Goal: Task Accomplishment & Management: Use online tool/utility

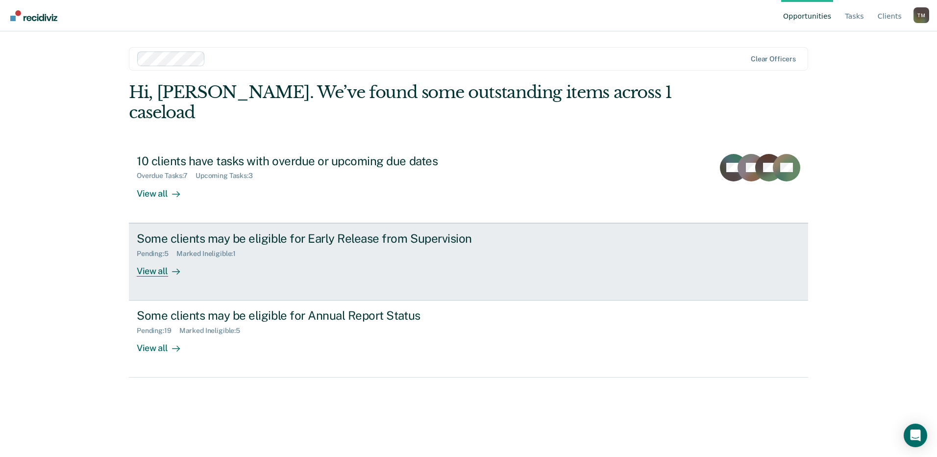
click at [275, 231] on div "Some clients may be eligible for Early Release from Supervision" at bounding box center [309, 238] width 344 height 14
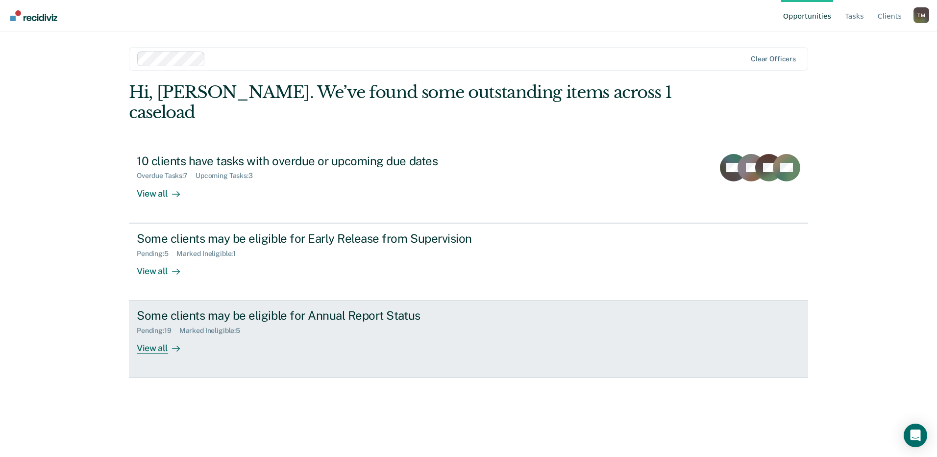
click at [198, 308] on div "Some clients may be eligible for Annual Report Status" at bounding box center [309, 315] width 344 height 14
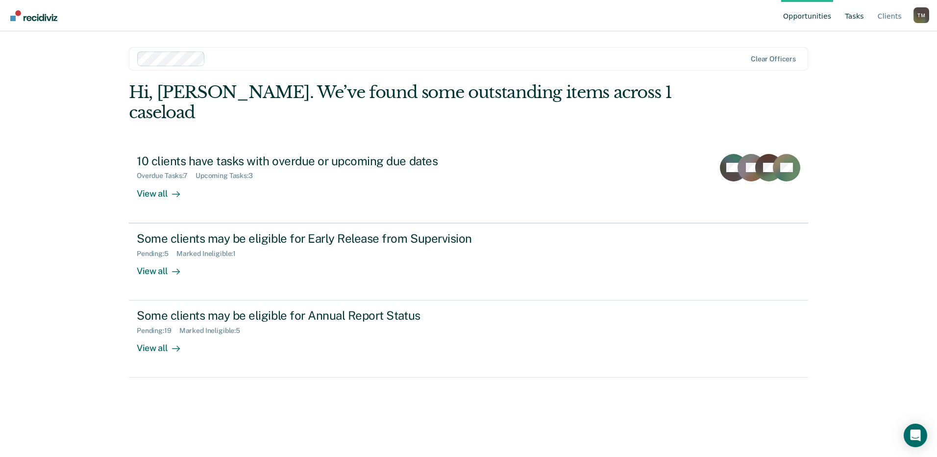
click at [862, 19] on link "Tasks" at bounding box center [854, 15] width 23 height 31
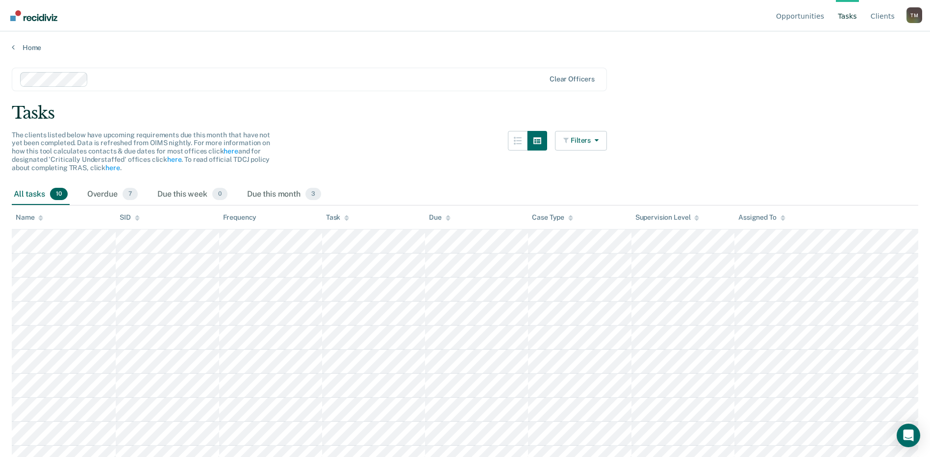
scroll to position [13, 0]
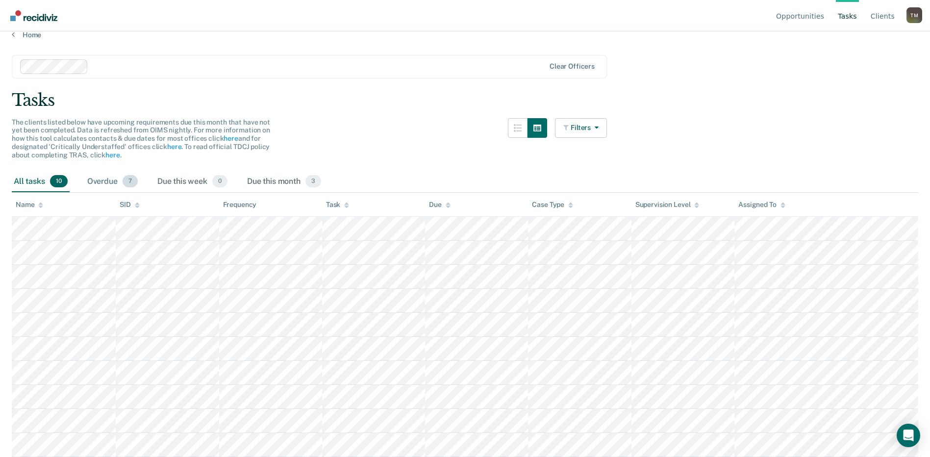
click at [99, 181] on div "Overdue 7" at bounding box center [112, 182] width 54 height 22
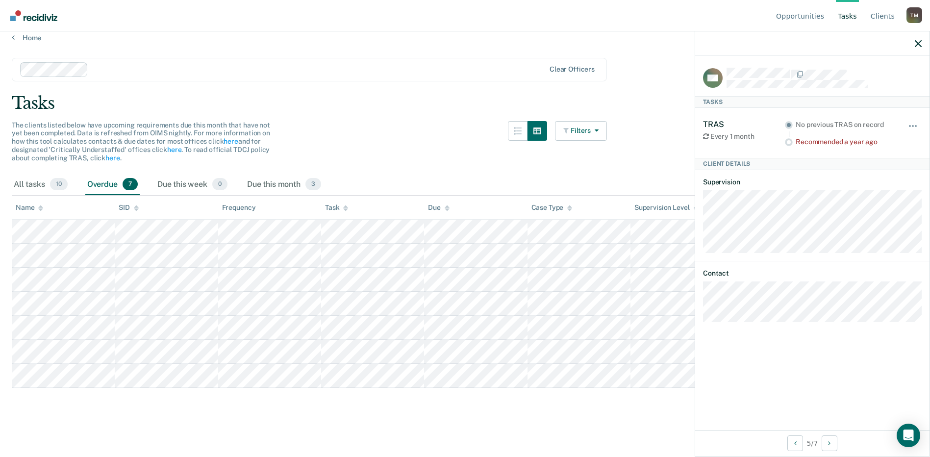
click at [922, 46] on div at bounding box center [812, 43] width 234 height 24
click at [918, 41] on icon "button" at bounding box center [917, 43] width 7 height 7
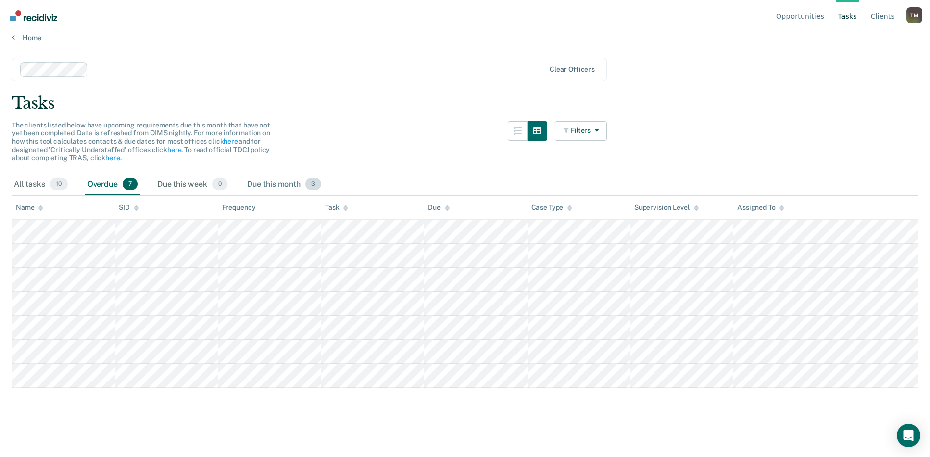
click at [260, 180] on div "Due this month 3" at bounding box center [284, 185] width 78 height 22
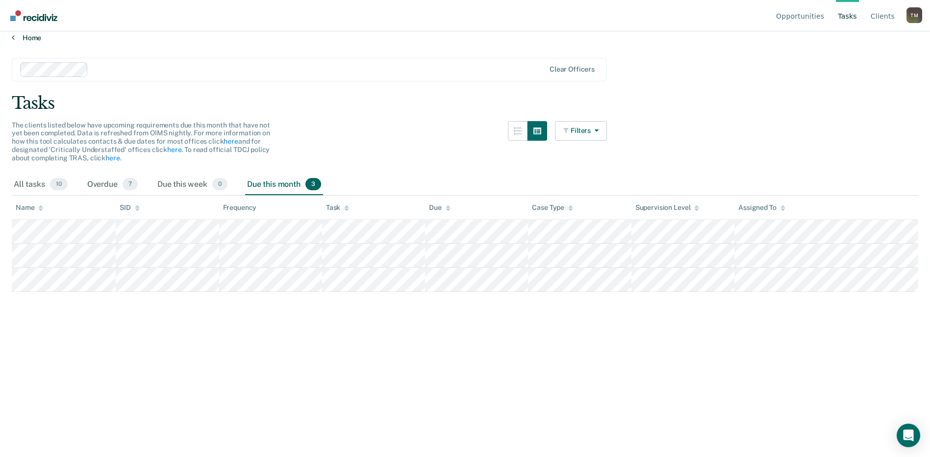
click at [29, 40] on link "Home" at bounding box center [465, 37] width 906 height 9
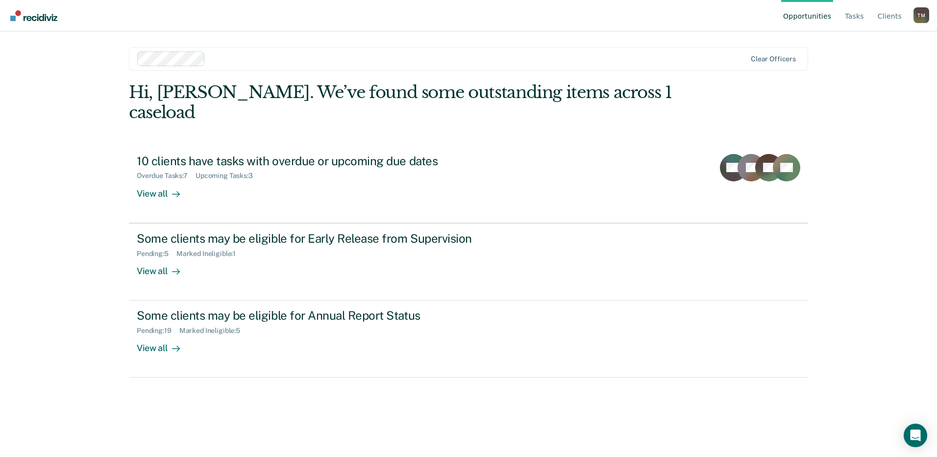
click at [925, 14] on div "T M" at bounding box center [921, 15] width 16 height 16
drag, startPoint x: 876, startPoint y: 183, endPoint x: 864, endPoint y: 59, distance: 124.1
click at [876, 180] on div "Opportunities Tasks Client s Tashara Miller T M Profile How it works Log Out Cl…" at bounding box center [468, 228] width 937 height 457
click at [858, 15] on link "Tasks" at bounding box center [854, 15] width 23 height 31
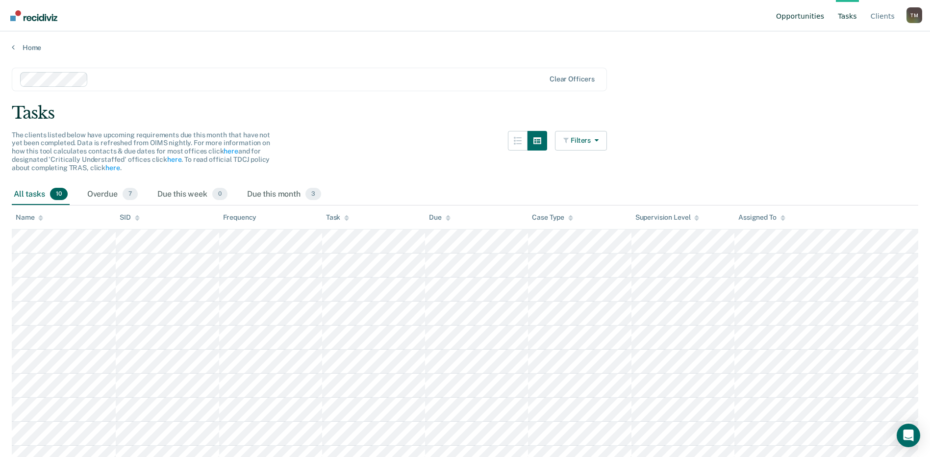
click at [823, 17] on link "Opportunities" at bounding box center [800, 15] width 52 height 31
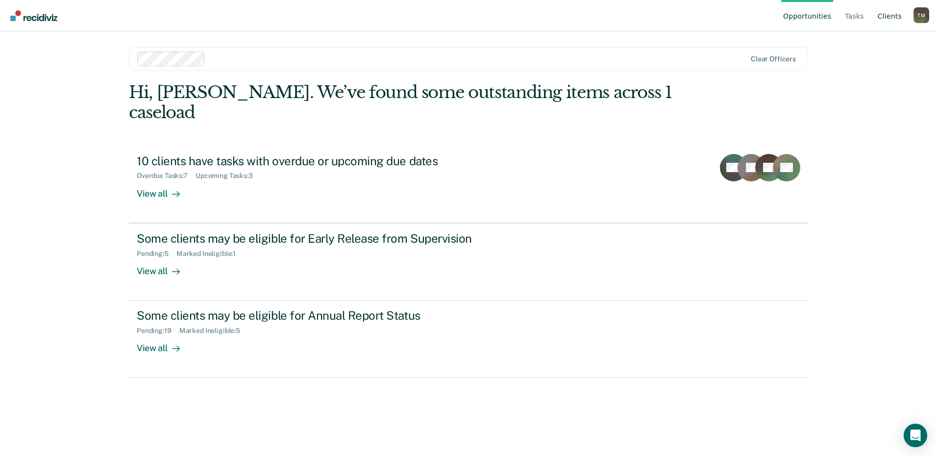
click at [897, 17] on link "Client s" at bounding box center [890, 15] width 28 height 31
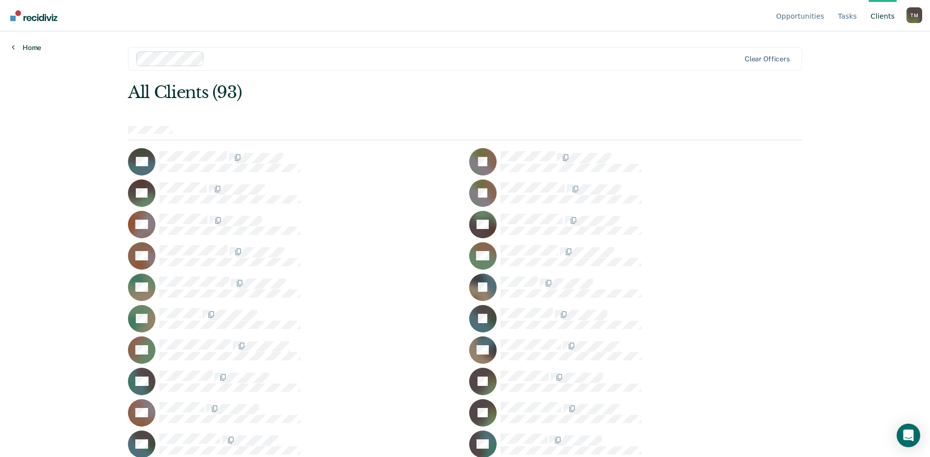
click at [29, 48] on link "Home" at bounding box center [26, 47] width 29 height 9
